Goal: Find specific page/section: Find specific page/section

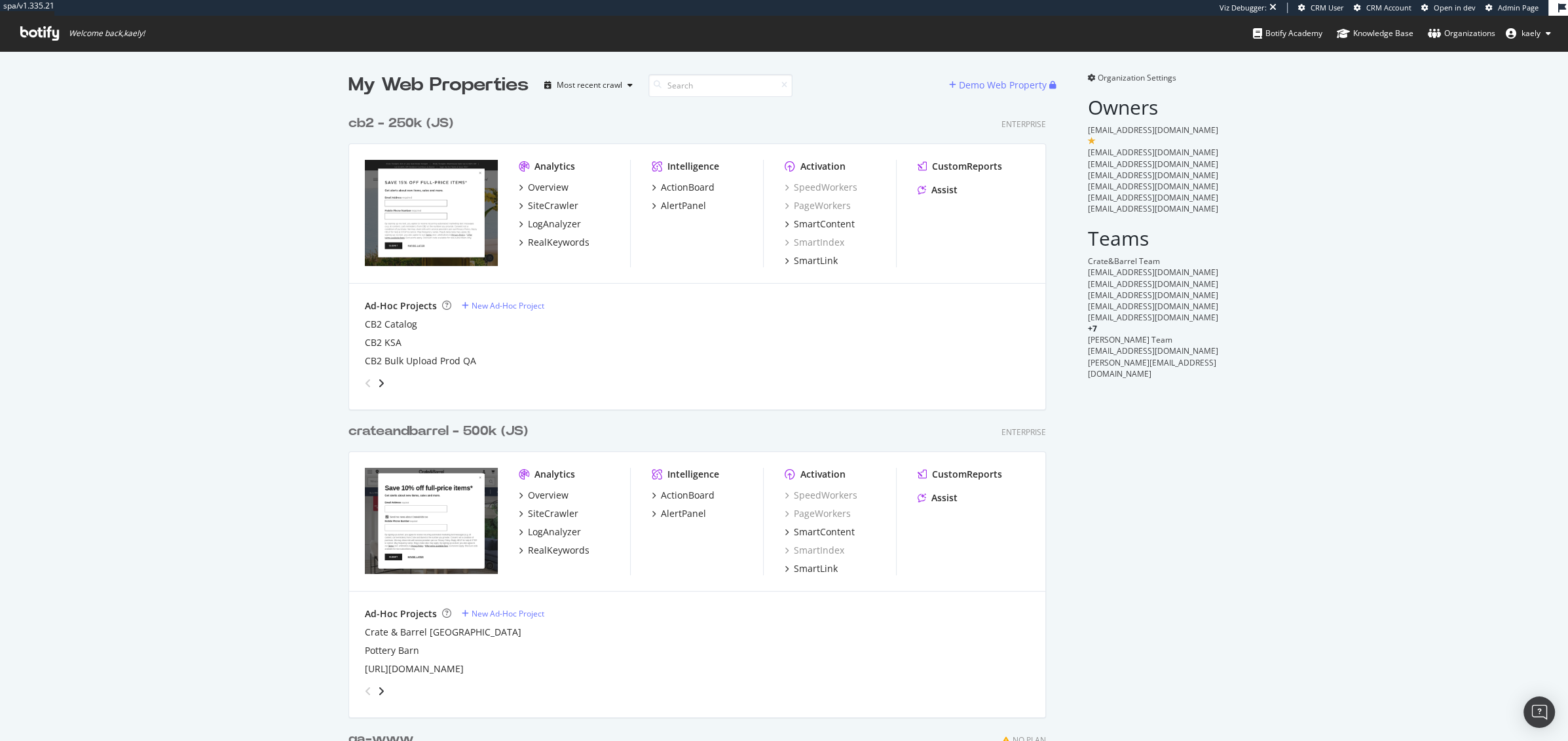
scroll to position [1383, 708]
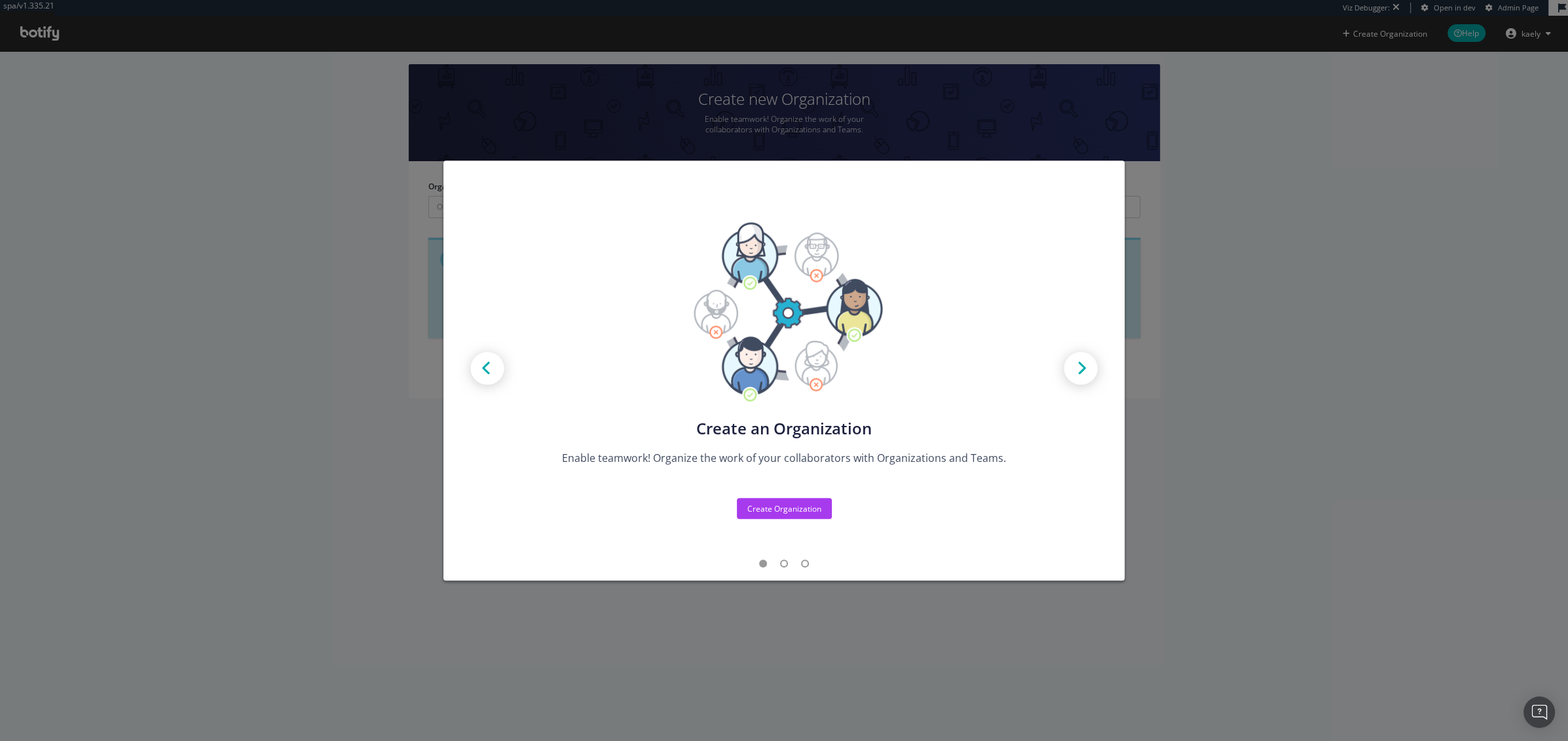
click at [759, 102] on div "Create new Projects for your Teams Create the exact model that matches your Org…" at bounding box center [784, 370] width 1568 height 741
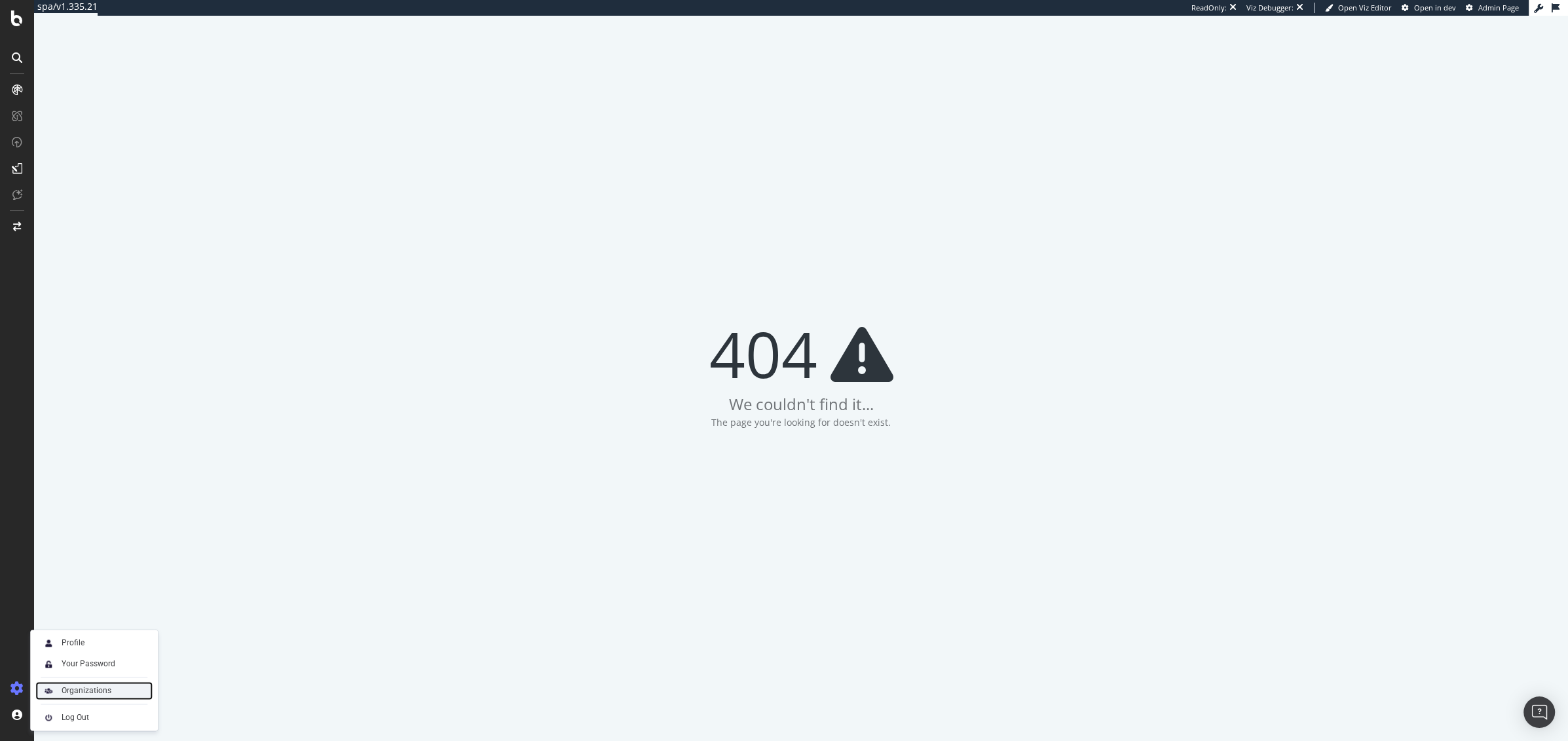
click at [79, 694] on div "Organizations" at bounding box center [86, 691] width 49 height 11
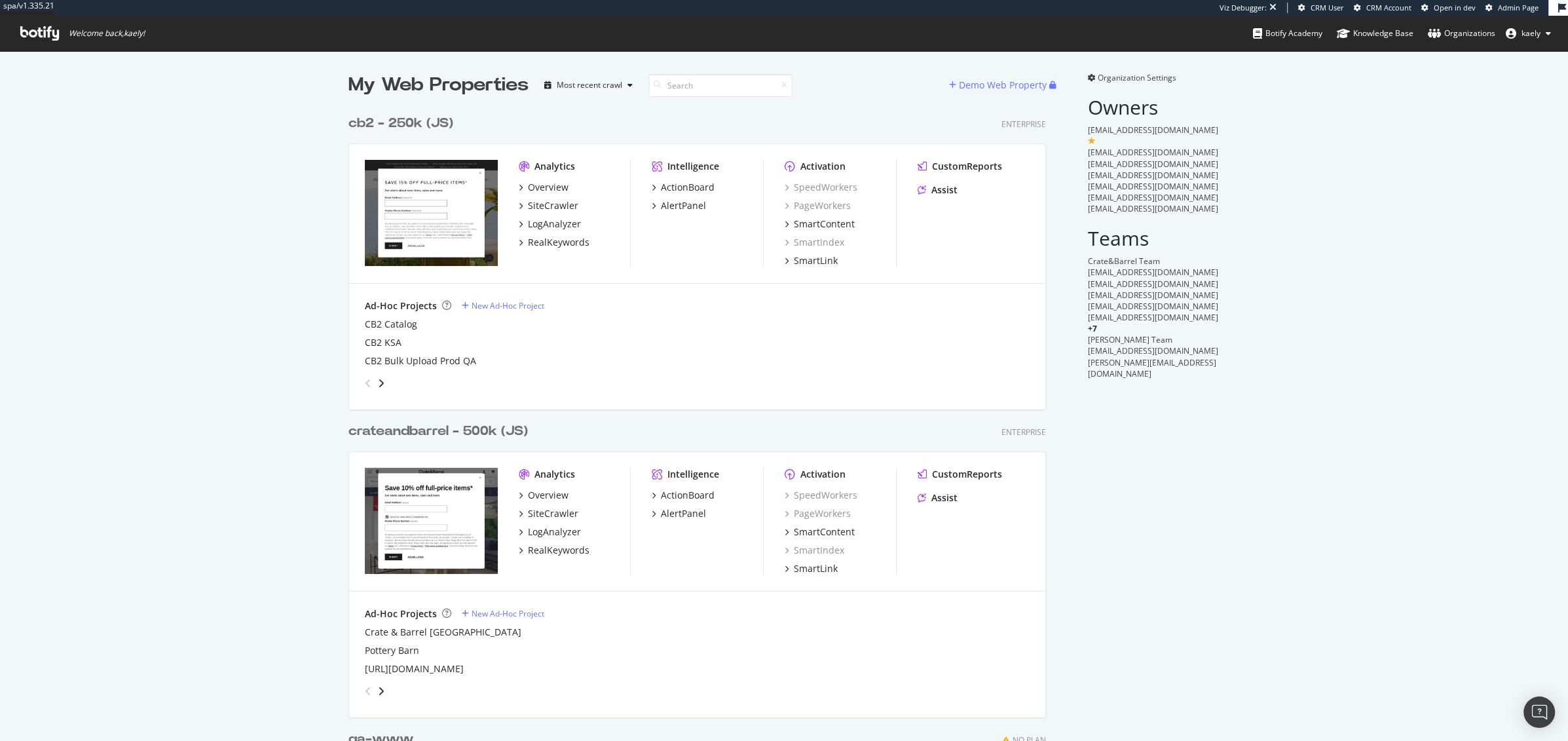
scroll to position [1383, 708]
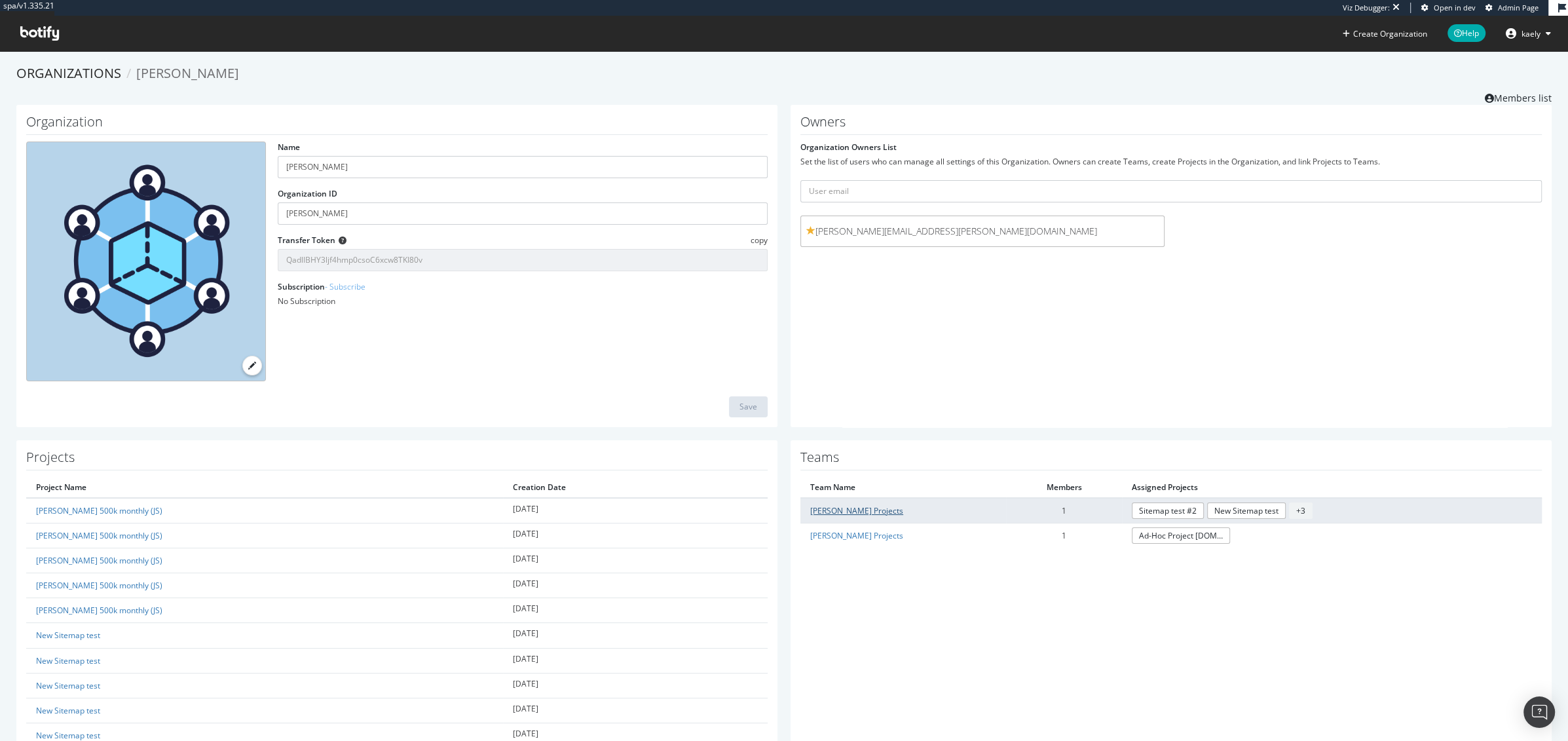
click at [880, 506] on link "[PERSON_NAME] Projects" at bounding box center [857, 511] width 93 height 11
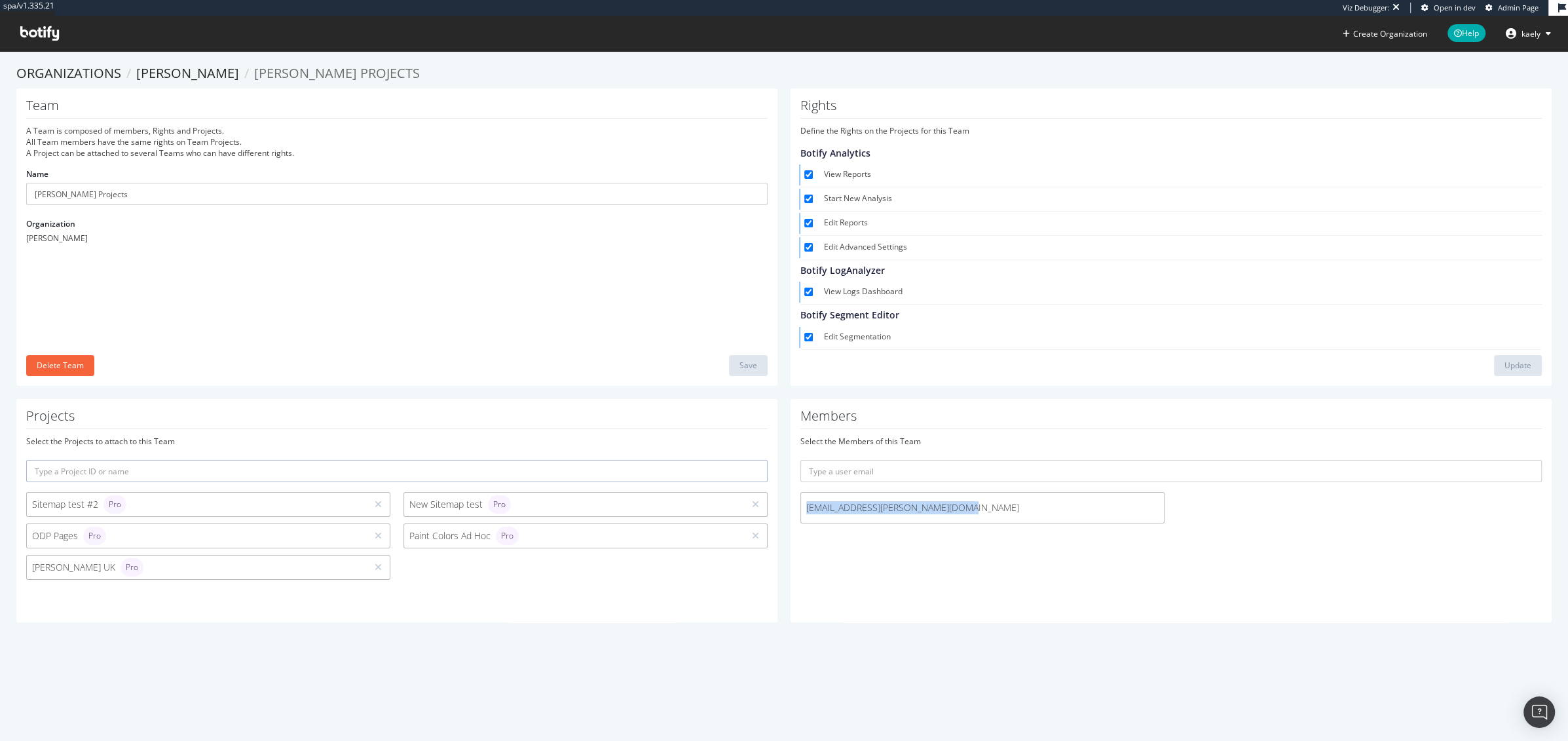
drag, startPoint x: 979, startPoint y: 504, endPoint x: 806, endPoint y: 501, distance: 173.0
click at [807, 501] on span "[EMAIL_ADDRESS][PERSON_NAME][DOMAIN_NAME]" at bounding box center [983, 508] width 353 height 13
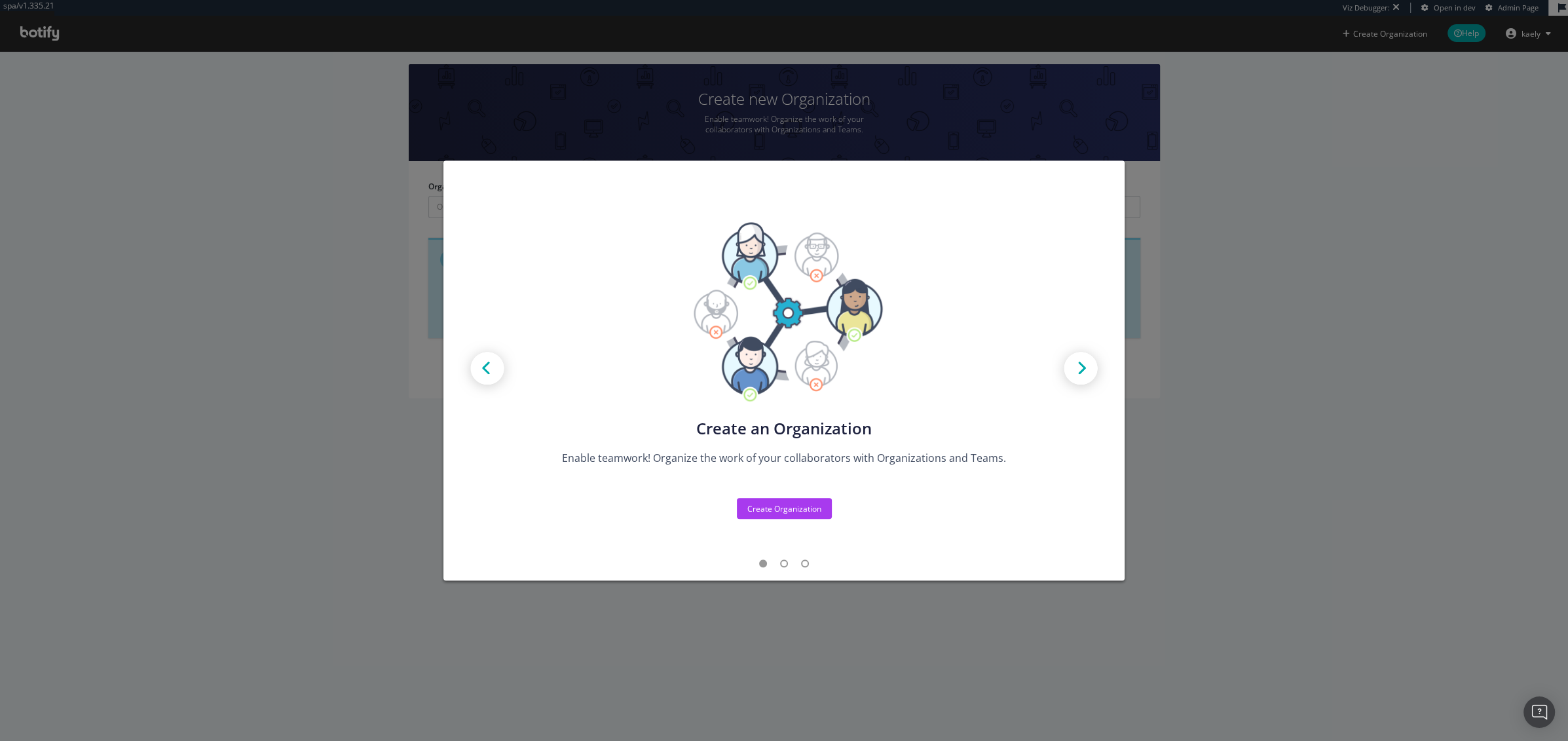
click at [774, 65] on div "Create new Projects for your Teams Create the exact model that matches your Org…" at bounding box center [784, 370] width 1568 height 741
